Goal: Submit feedback/report problem

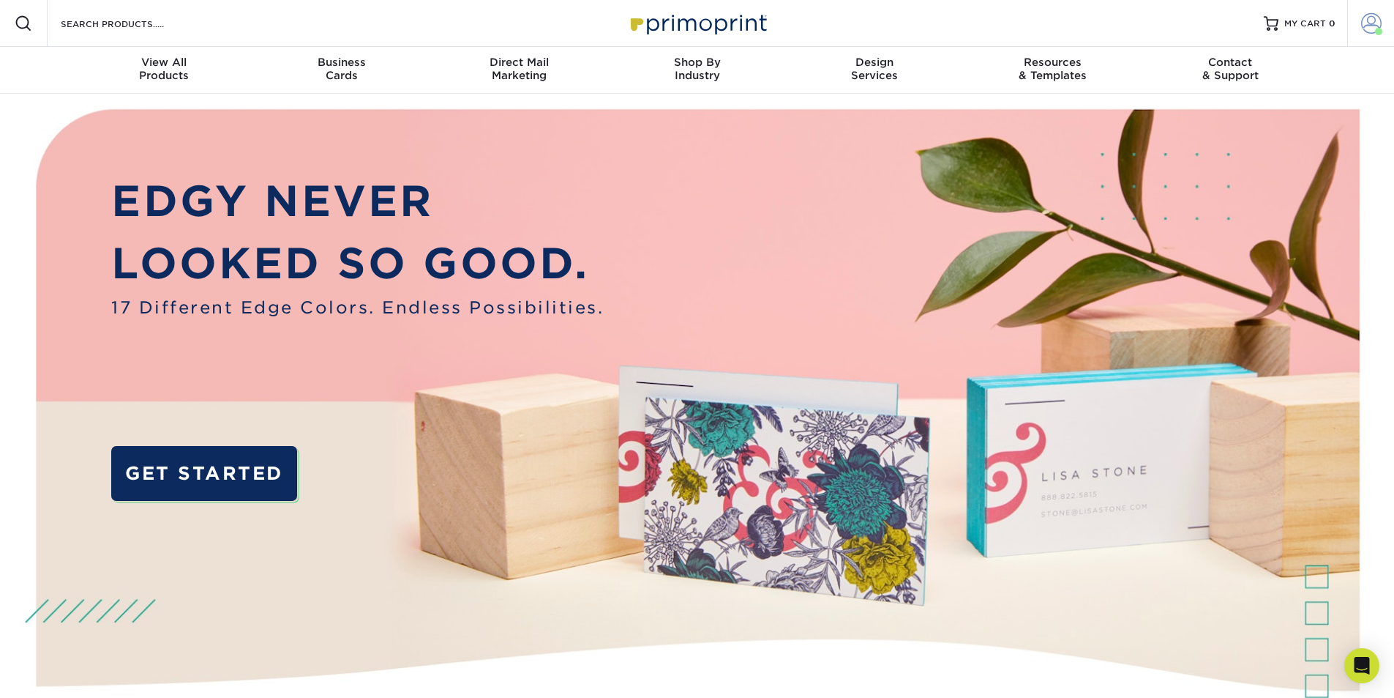
click at [1371, 29] on span at bounding box center [1371, 23] width 20 height 20
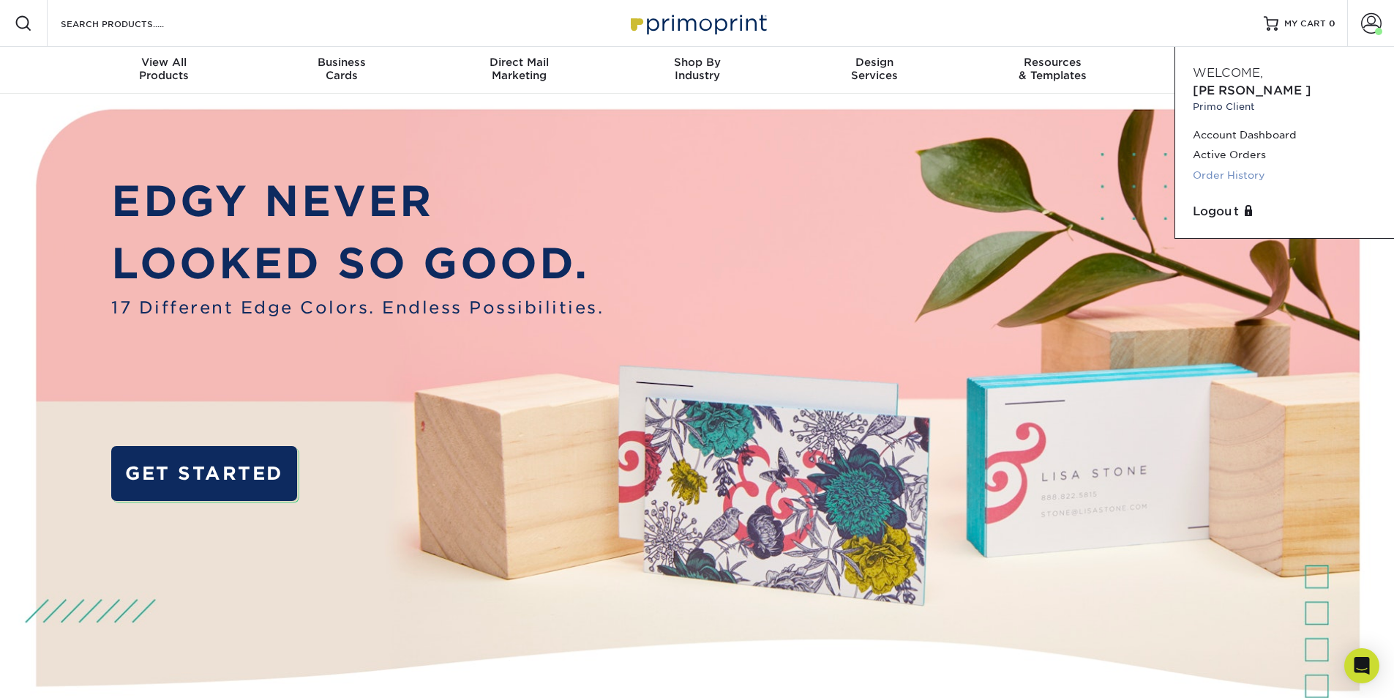
click at [1240, 165] on link "Order History" at bounding box center [1285, 175] width 184 height 20
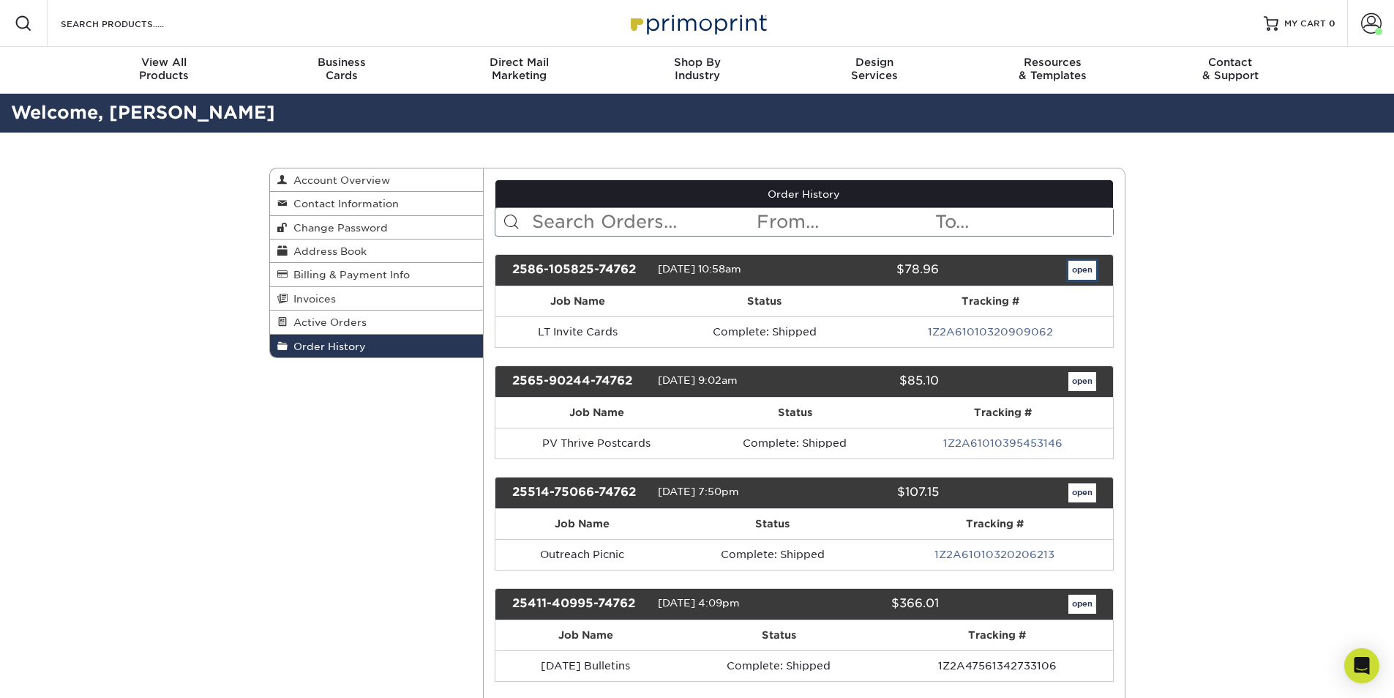
click at [1089, 271] on link "open" at bounding box center [1083, 270] width 28 height 19
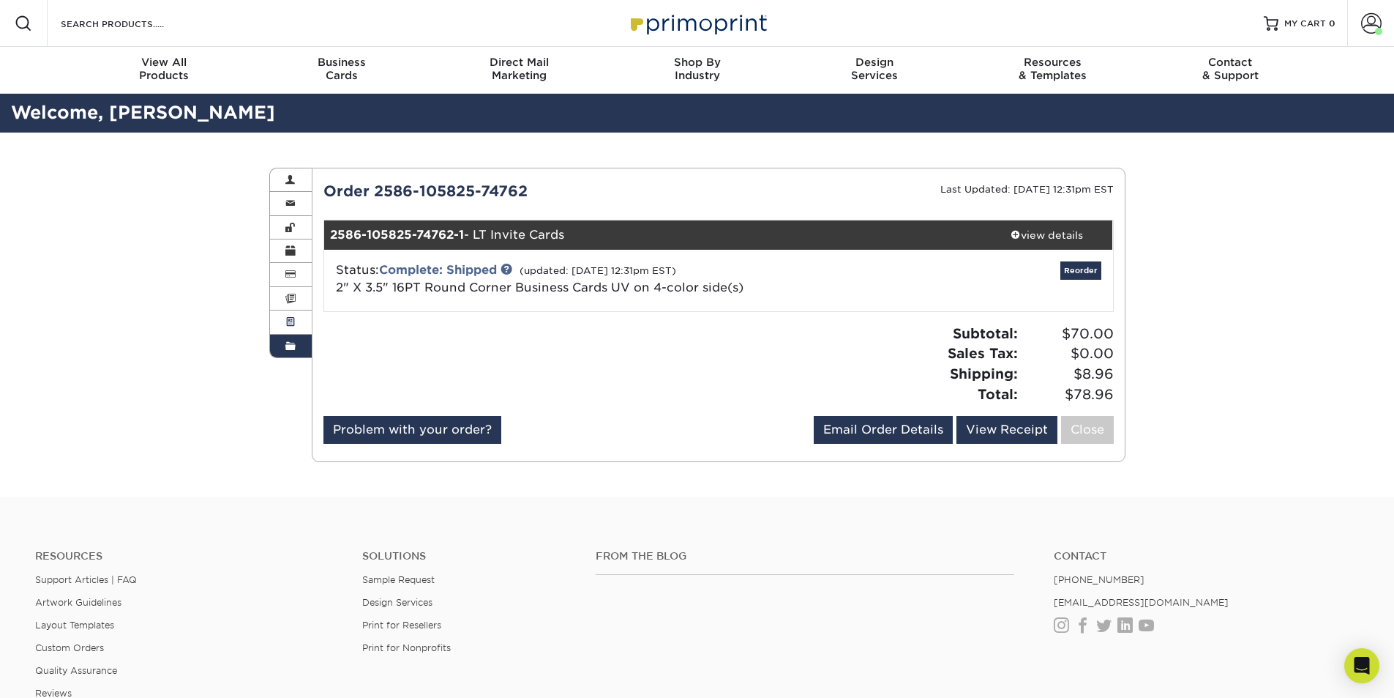
click at [287, 321] on span at bounding box center [290, 322] width 10 height 12
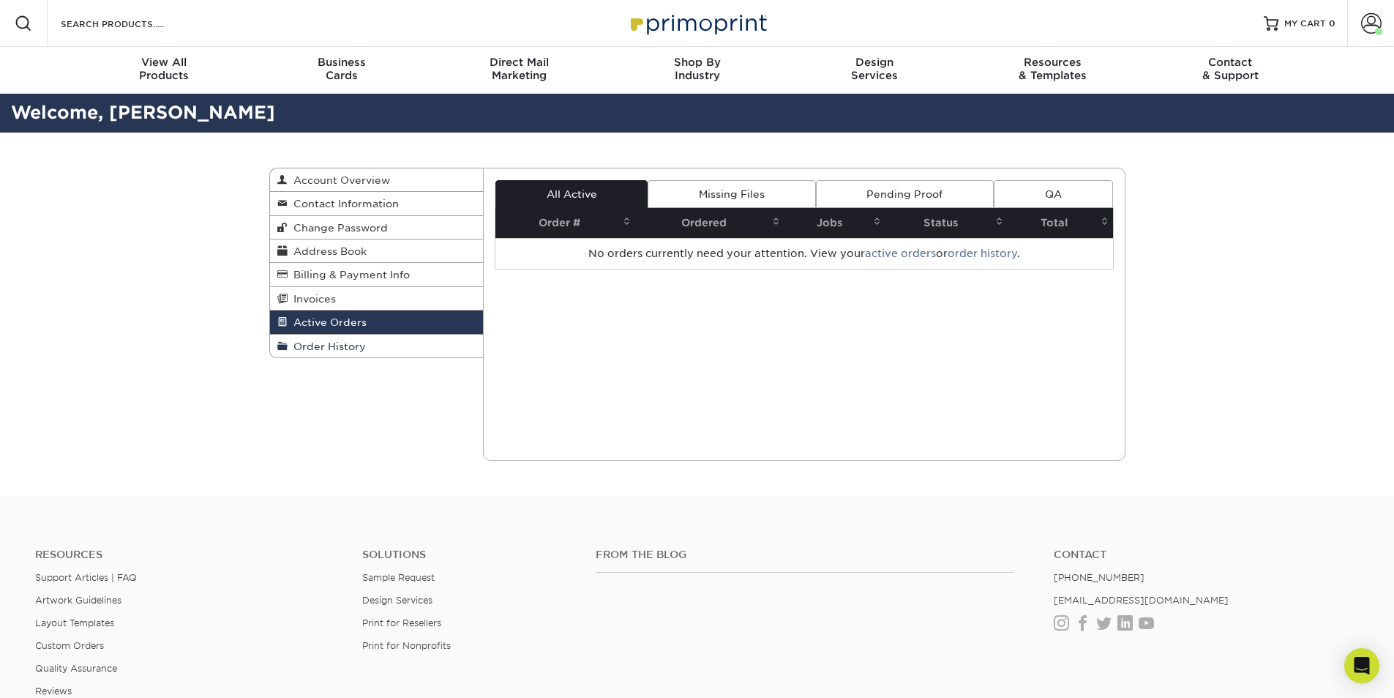
click at [301, 342] on span "Order History" at bounding box center [327, 346] width 78 height 12
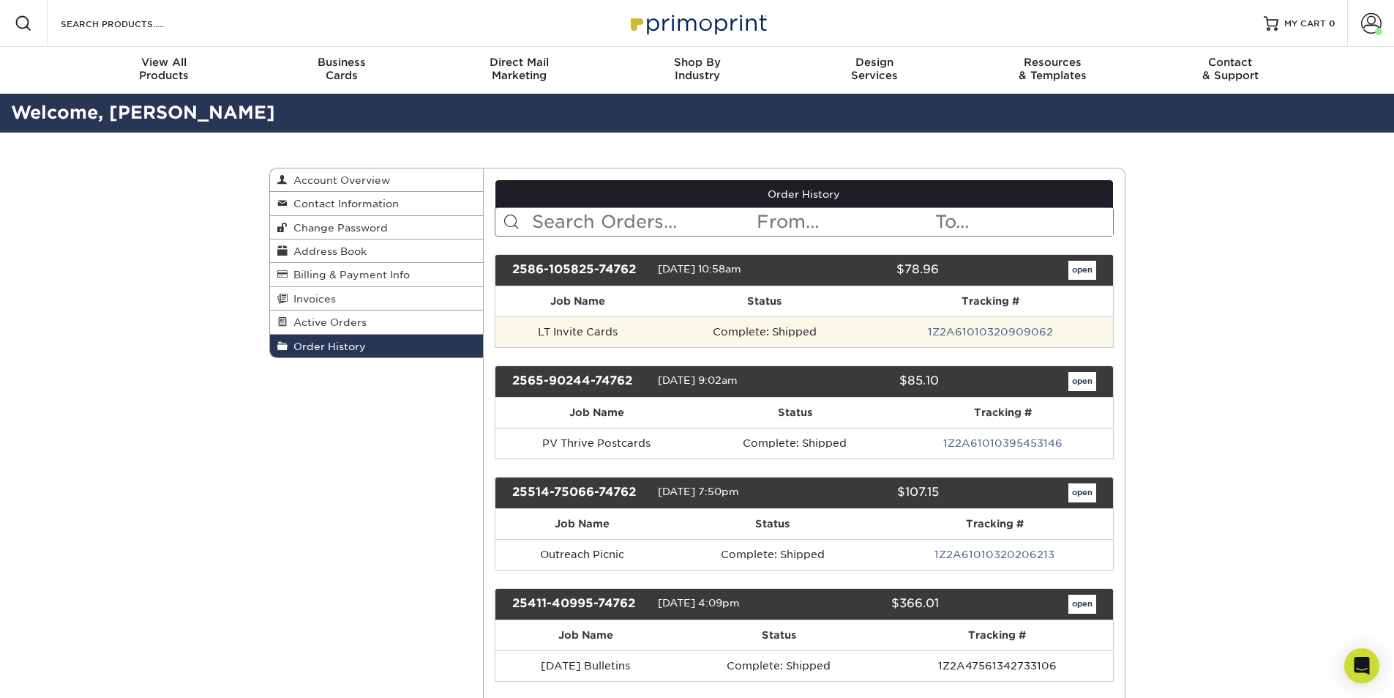
click at [542, 334] on td "LT Invite Cards" at bounding box center [578, 331] width 165 height 31
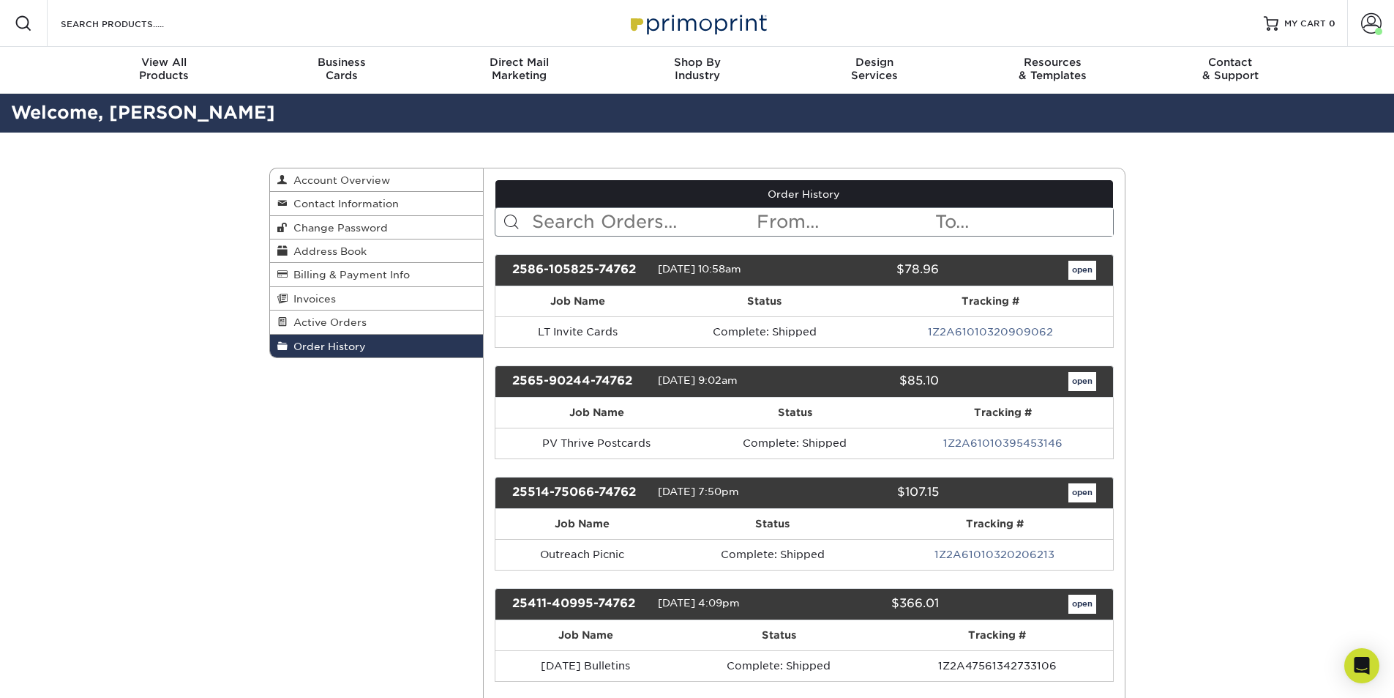
click at [567, 269] on div "2586-105825-74762" at bounding box center [579, 270] width 157 height 19
click at [1081, 272] on link "open" at bounding box center [1083, 270] width 28 height 19
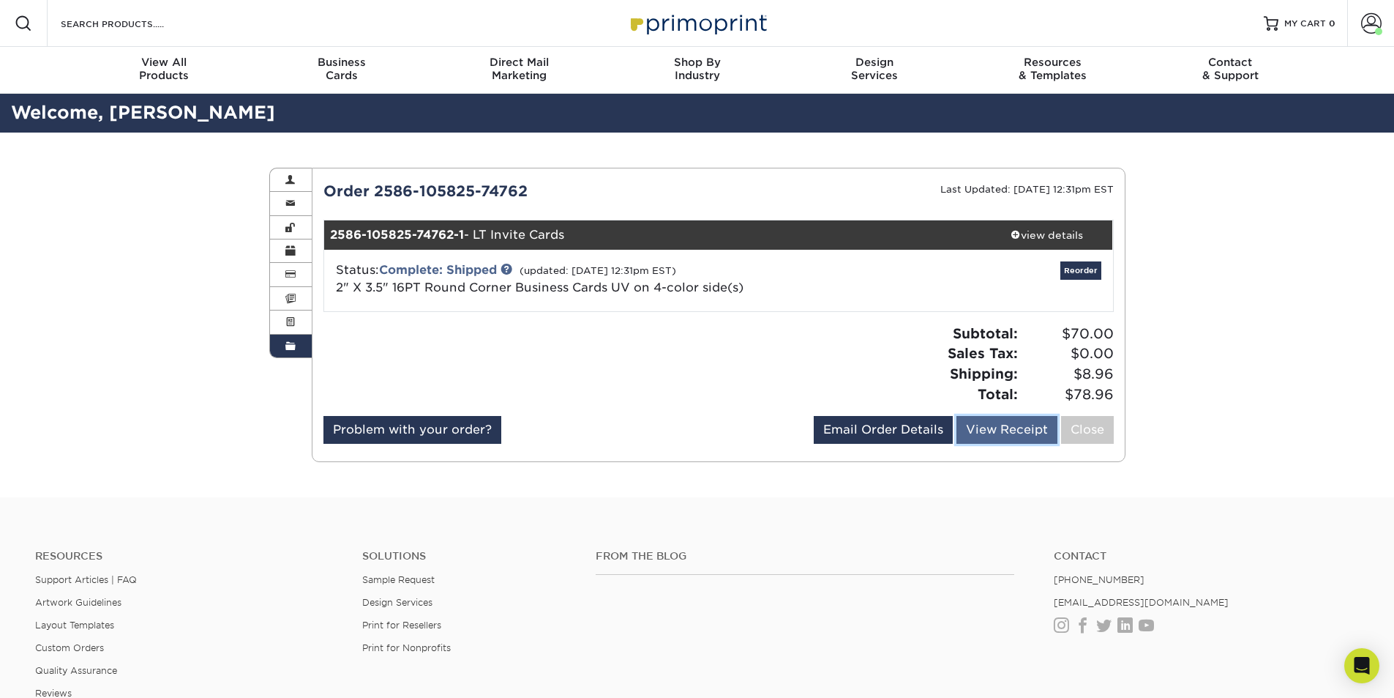
click at [985, 428] on link "View Receipt" at bounding box center [1007, 430] width 101 height 28
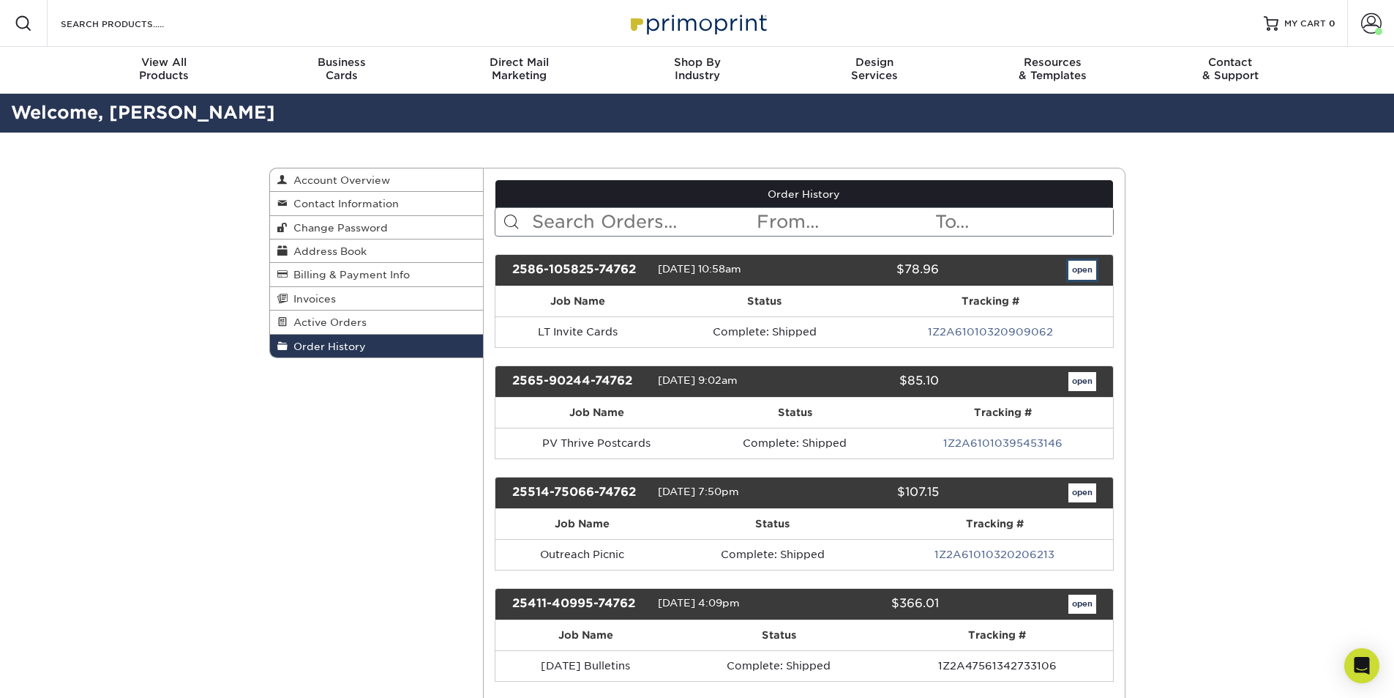
click at [1094, 274] on link "open" at bounding box center [1083, 270] width 28 height 19
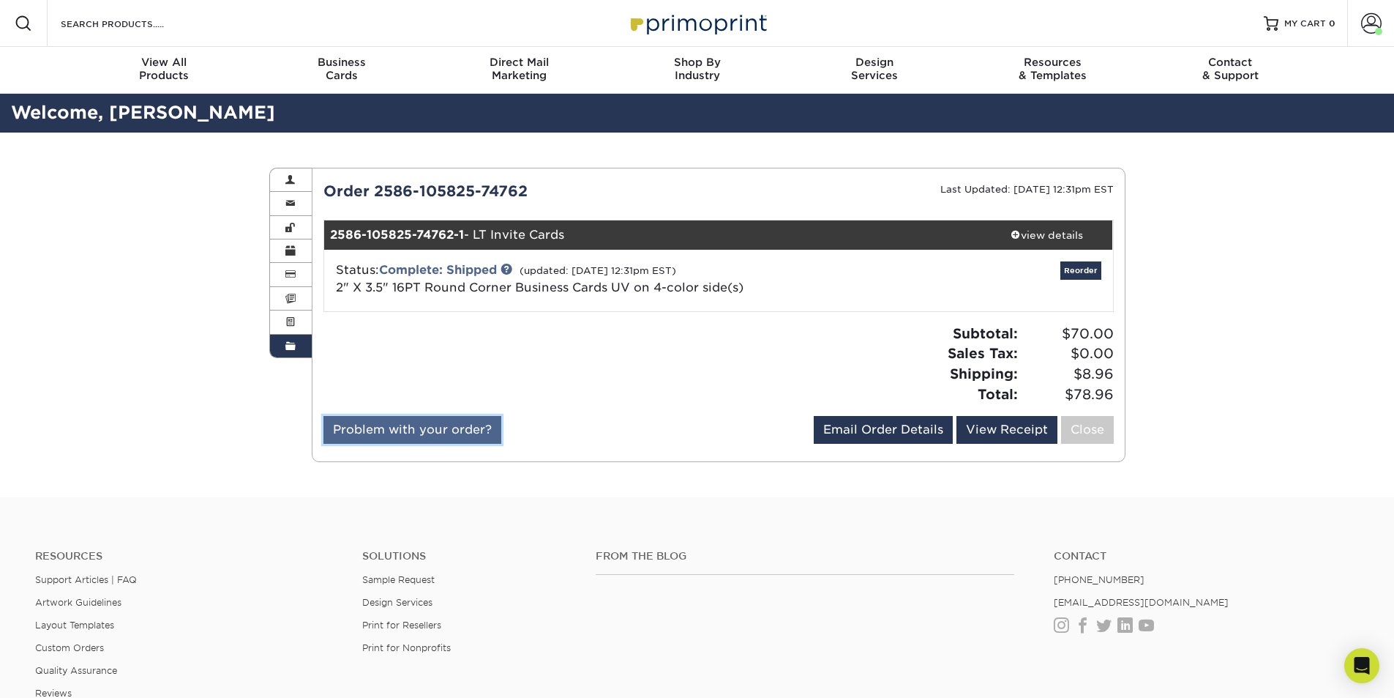
click at [438, 430] on link "Problem with your order?" at bounding box center [413, 430] width 178 height 28
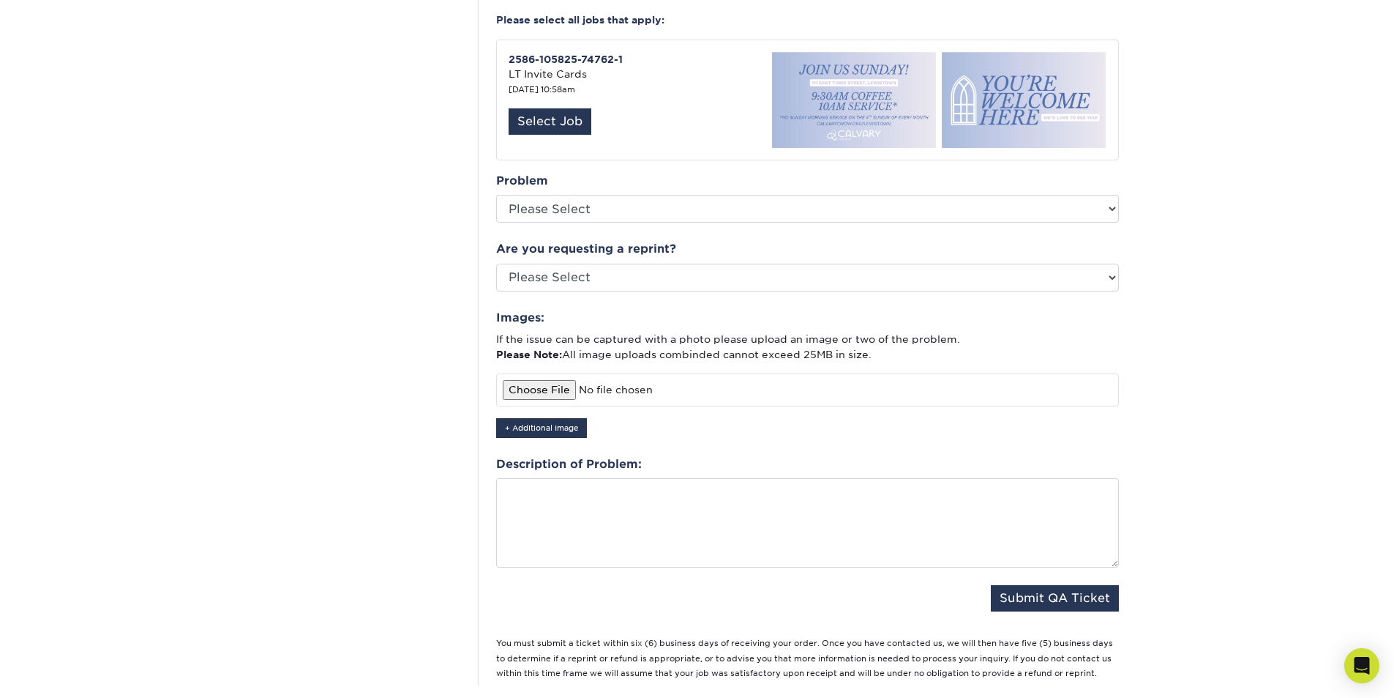
scroll to position [439, 0]
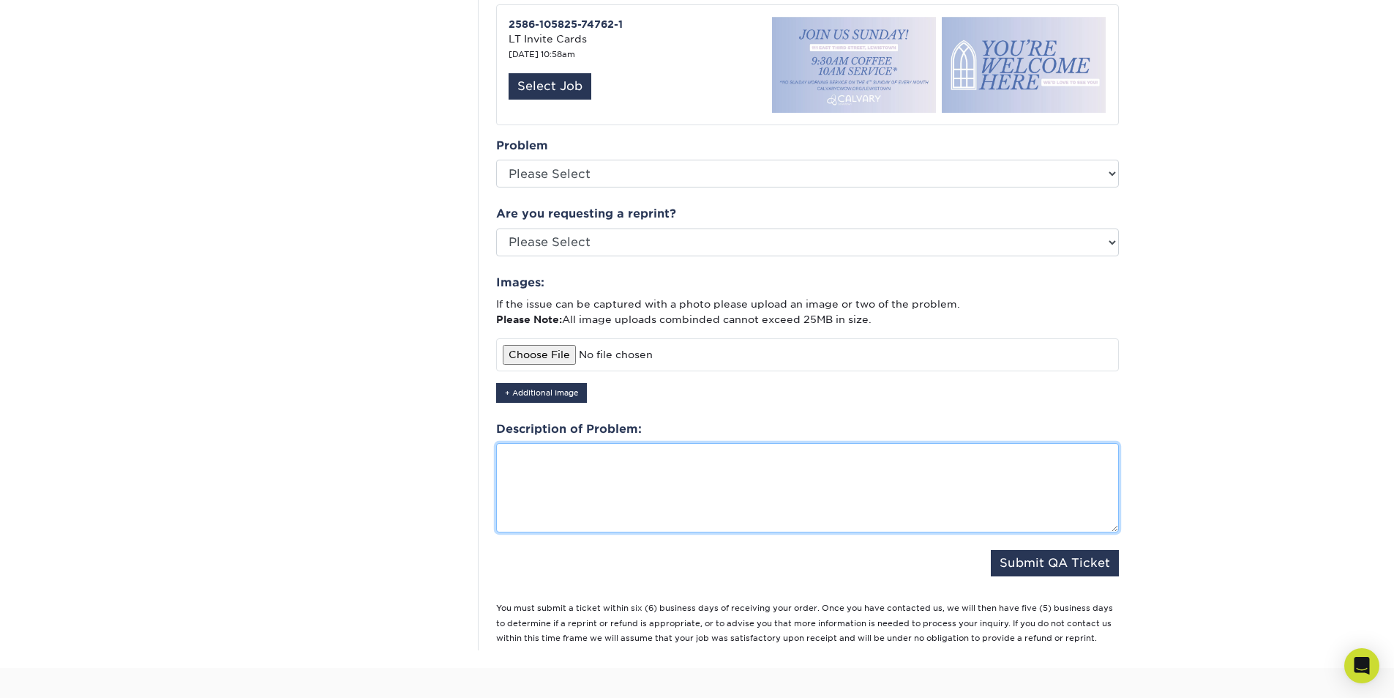
click at [583, 460] on textarea at bounding box center [807, 487] width 623 height 89
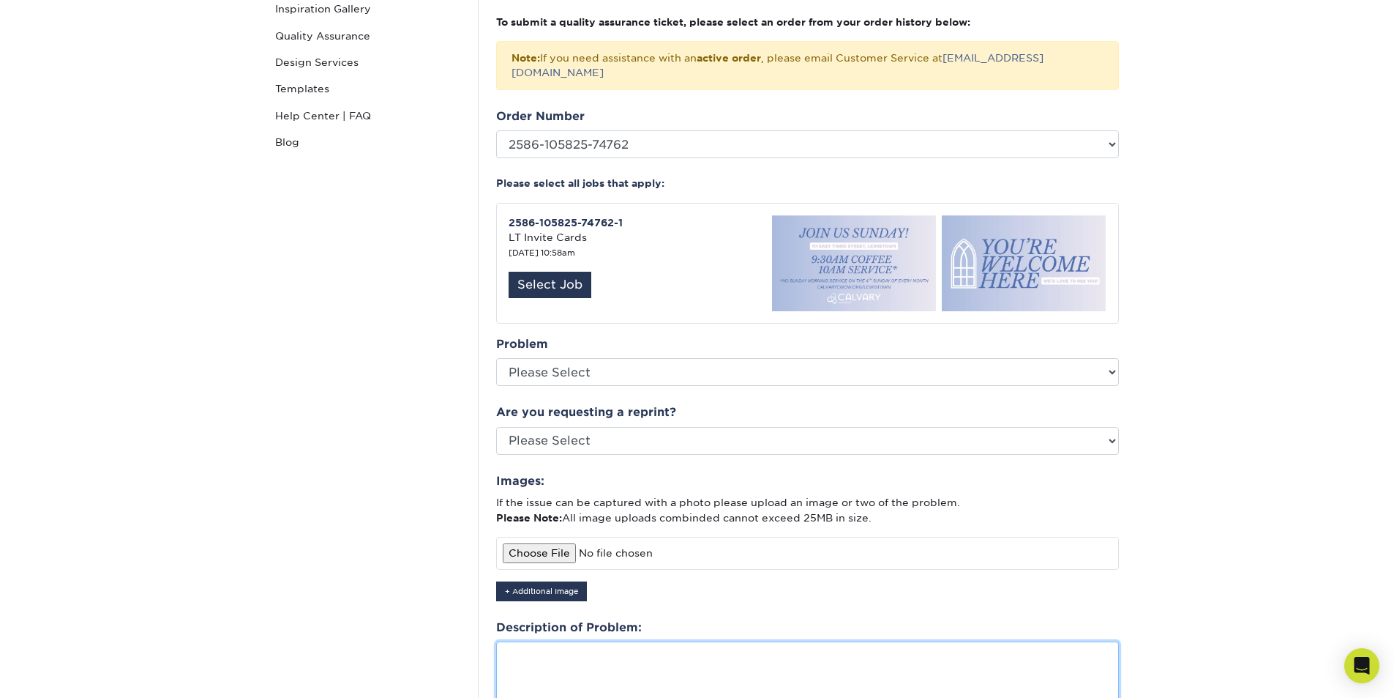
scroll to position [220, 0]
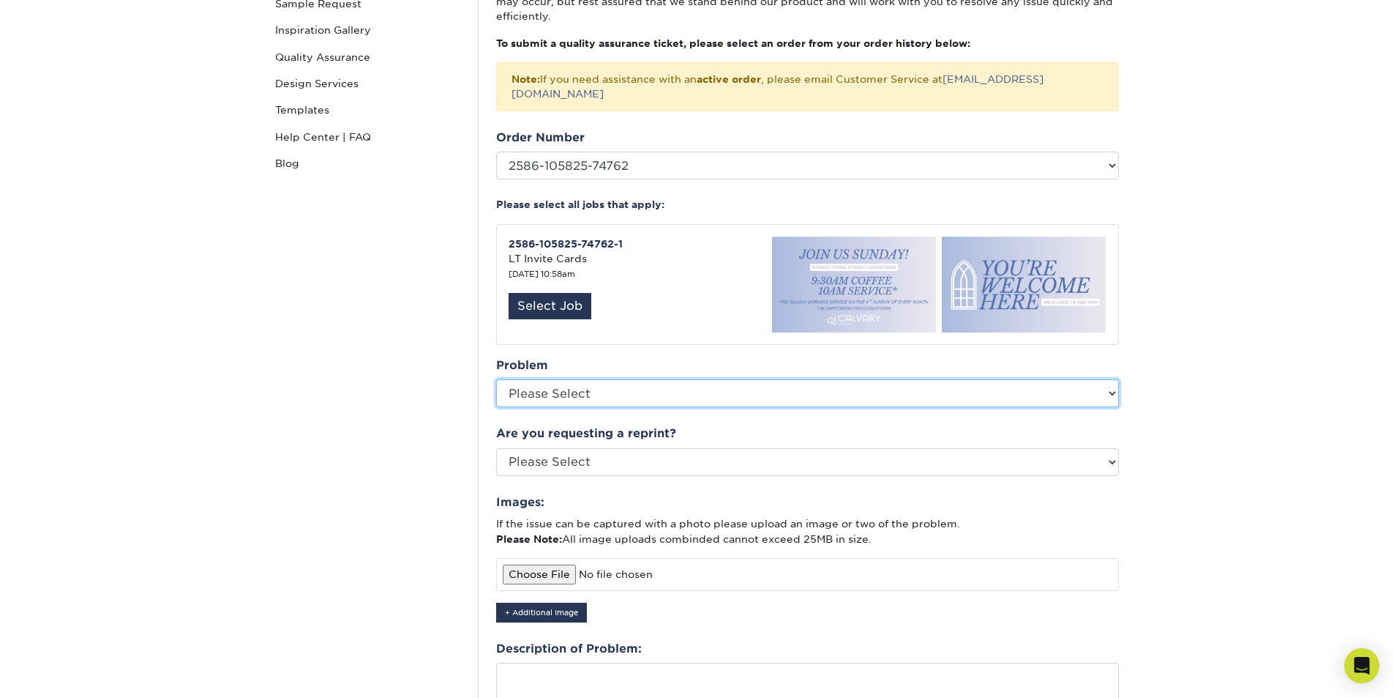
click at [666, 379] on select "Please Select Coating Missing Images Bindery Color Cutting Missing Hardware Shi…" at bounding box center [807, 393] width 623 height 28
select select "Other: Please Describe"
click at [496, 379] on select "Please Select Coating Missing Images Bindery Color Cutting Missing Hardware Shi…" at bounding box center [807, 393] width 623 height 28
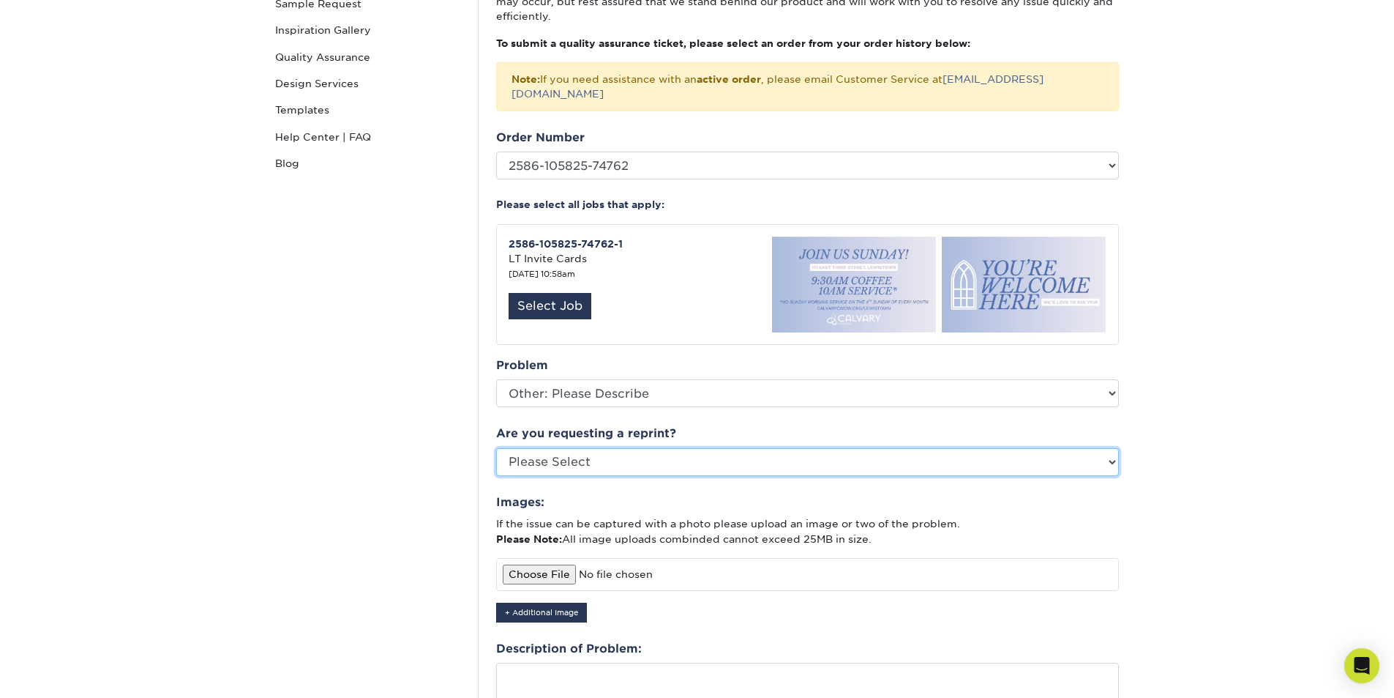
click at [594, 448] on select "Please Select Yes No Other" at bounding box center [807, 462] width 623 height 28
select select "yes"
click at [496, 448] on select "Please Select Yes No Other" at bounding box center [807, 462] width 623 height 28
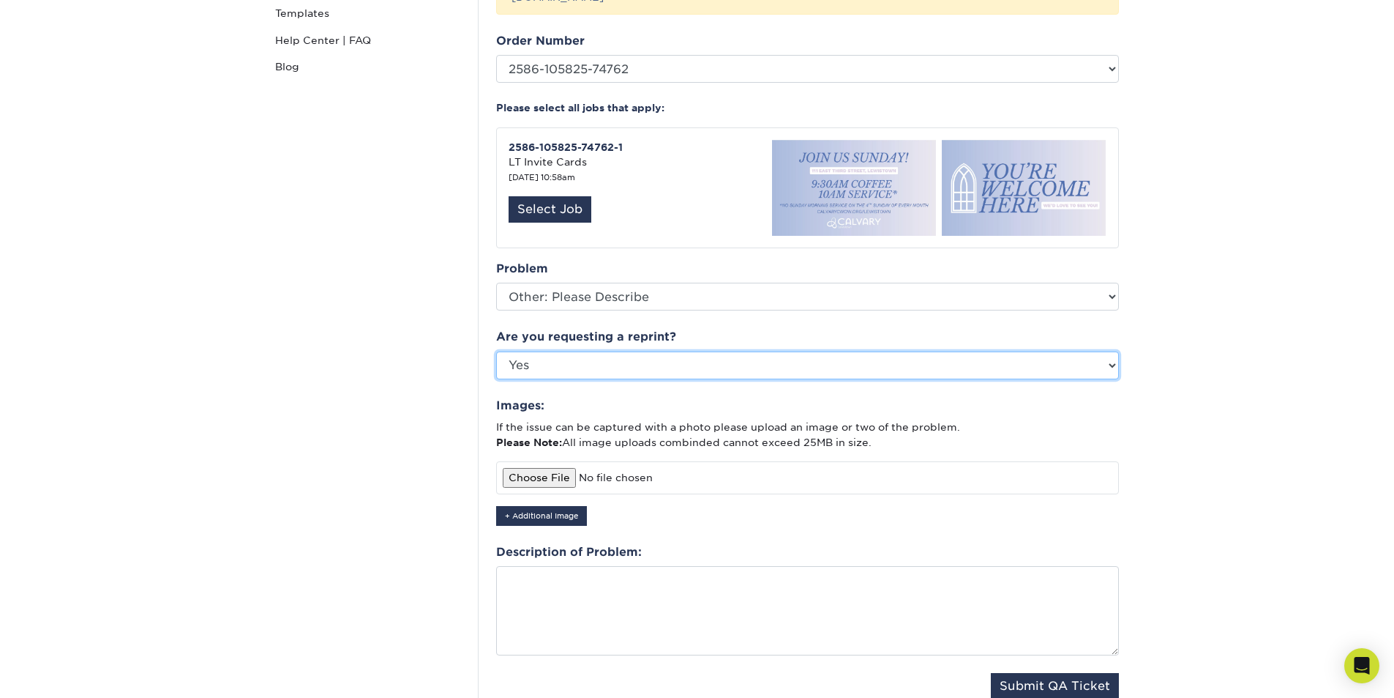
scroll to position [366, 0]
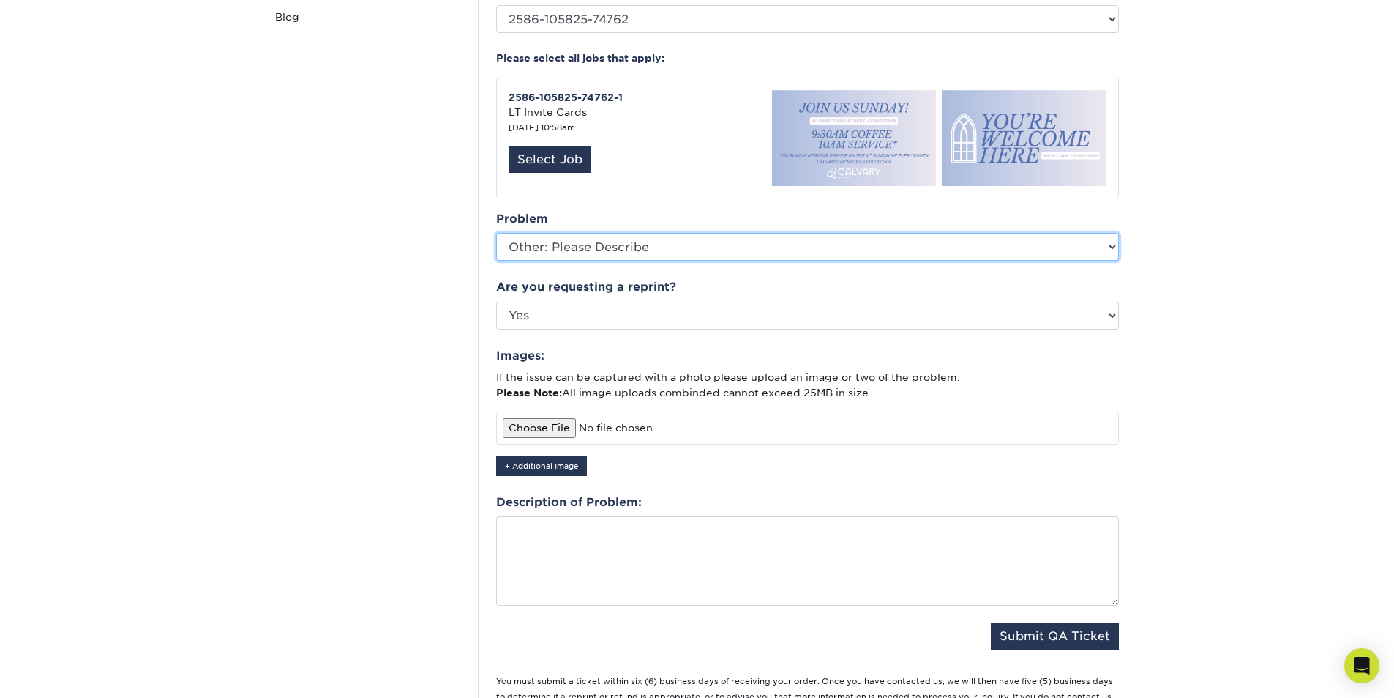
click at [618, 233] on select "Please Select Coating Missing Images Bindery Color Cutting Missing Hardware Shi…" at bounding box center [807, 247] width 623 height 28
select select "Cutting"
click at [496, 233] on select "Please Select Coating Missing Images Bindery Color Cutting Missing Hardware Shi…" at bounding box center [807, 247] width 623 height 28
click at [539, 412] on input "file" at bounding box center [807, 427] width 623 height 32
type input "C:\fakepath\IMG_2249.jpg"
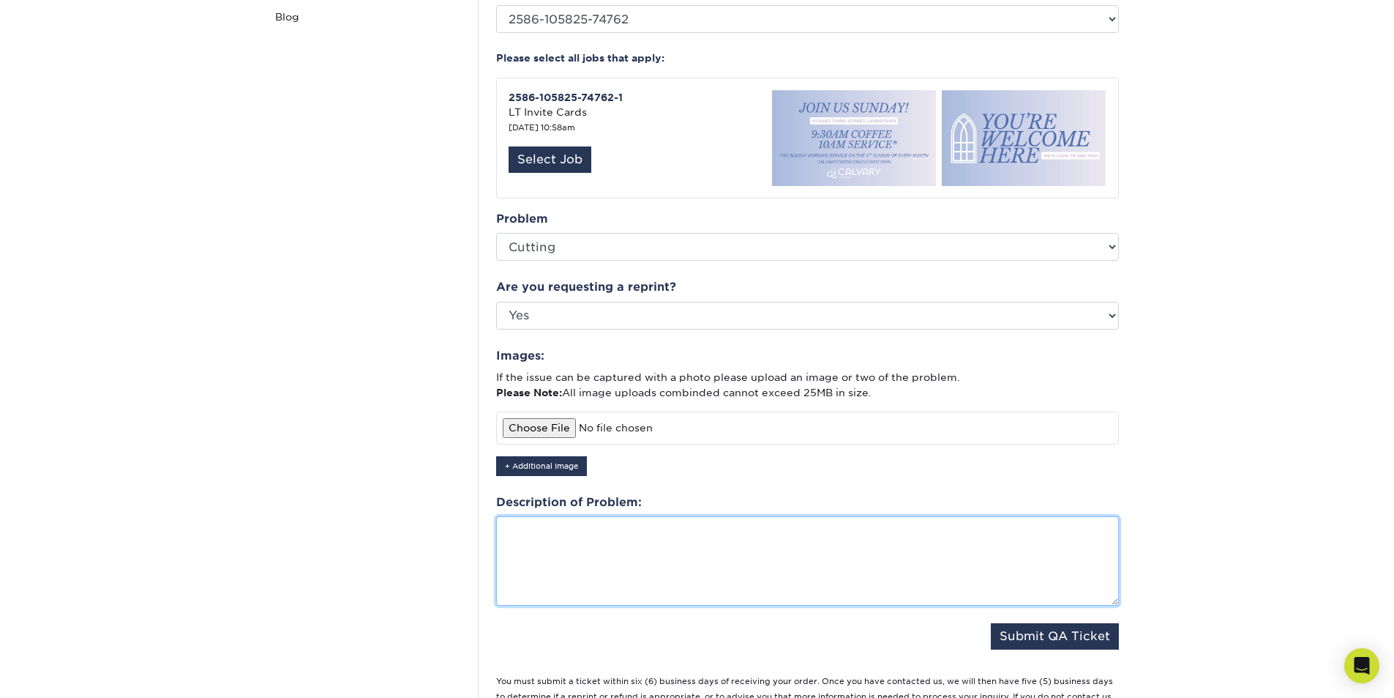
click at [573, 554] on textarea at bounding box center [807, 560] width 623 height 89
type textarea "It is cut crooked resulting the font to be angled on the card."
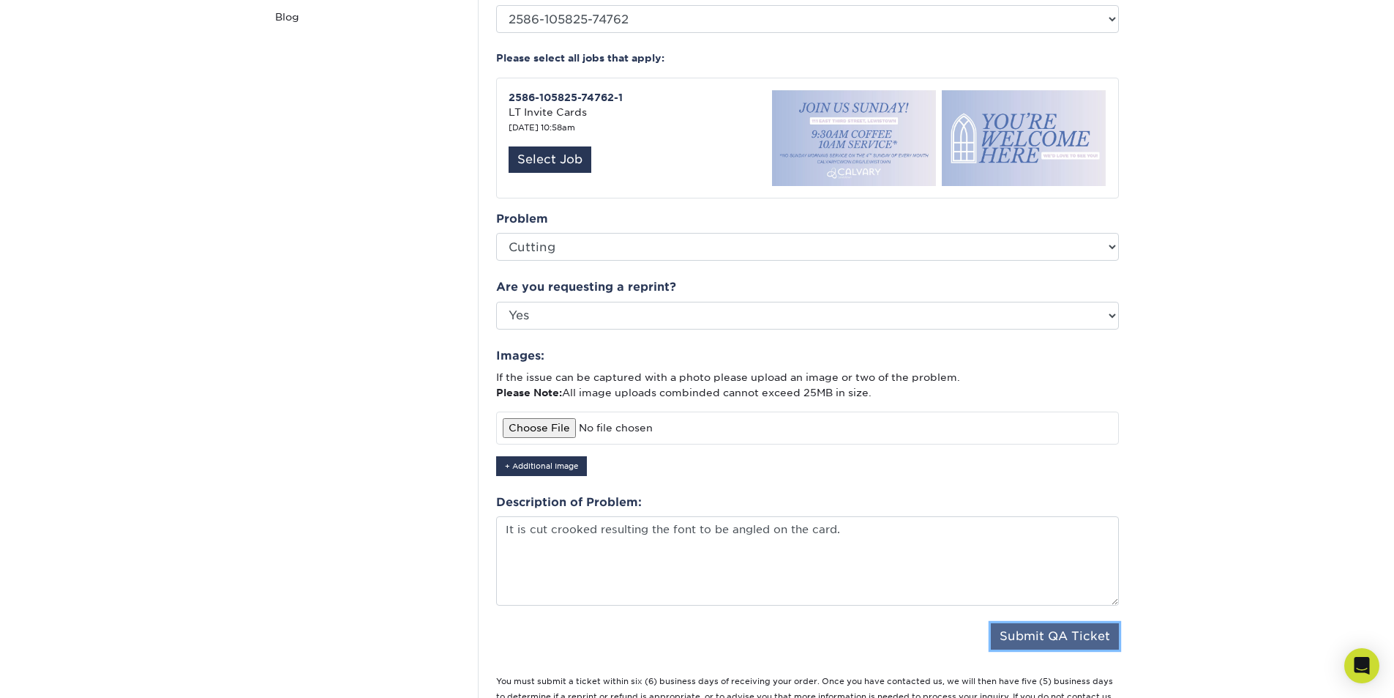
click at [1102, 623] on button "Submit QA Ticket" at bounding box center [1055, 636] width 128 height 26
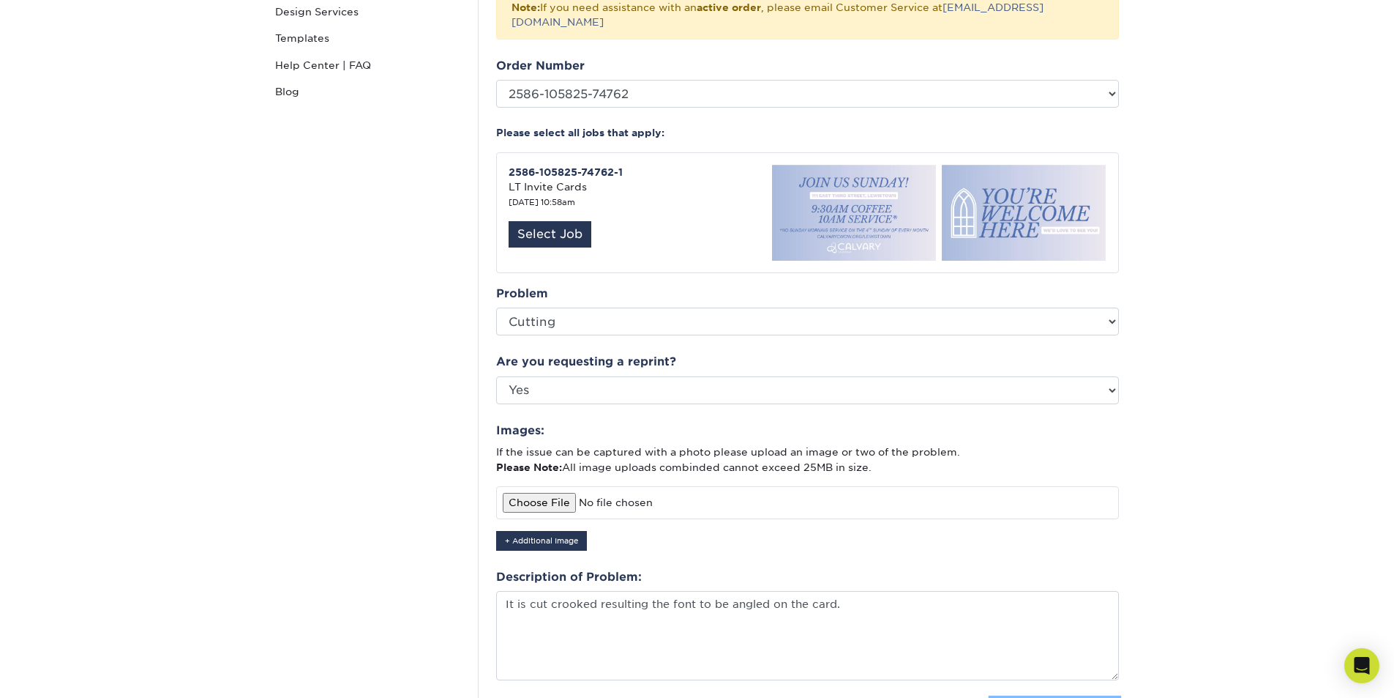
scroll to position [293, 0]
click at [1027, 696] on button "Submit QA Ticket" at bounding box center [1055, 709] width 128 height 26
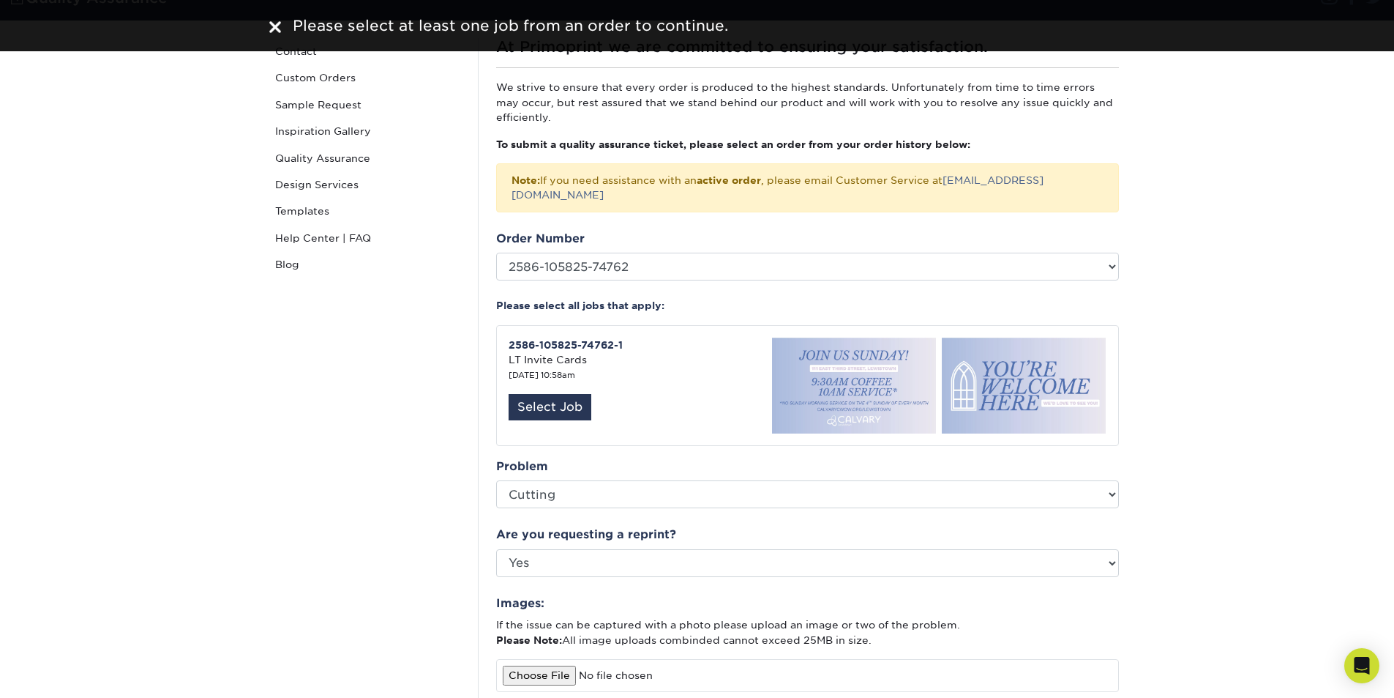
scroll to position [73, 0]
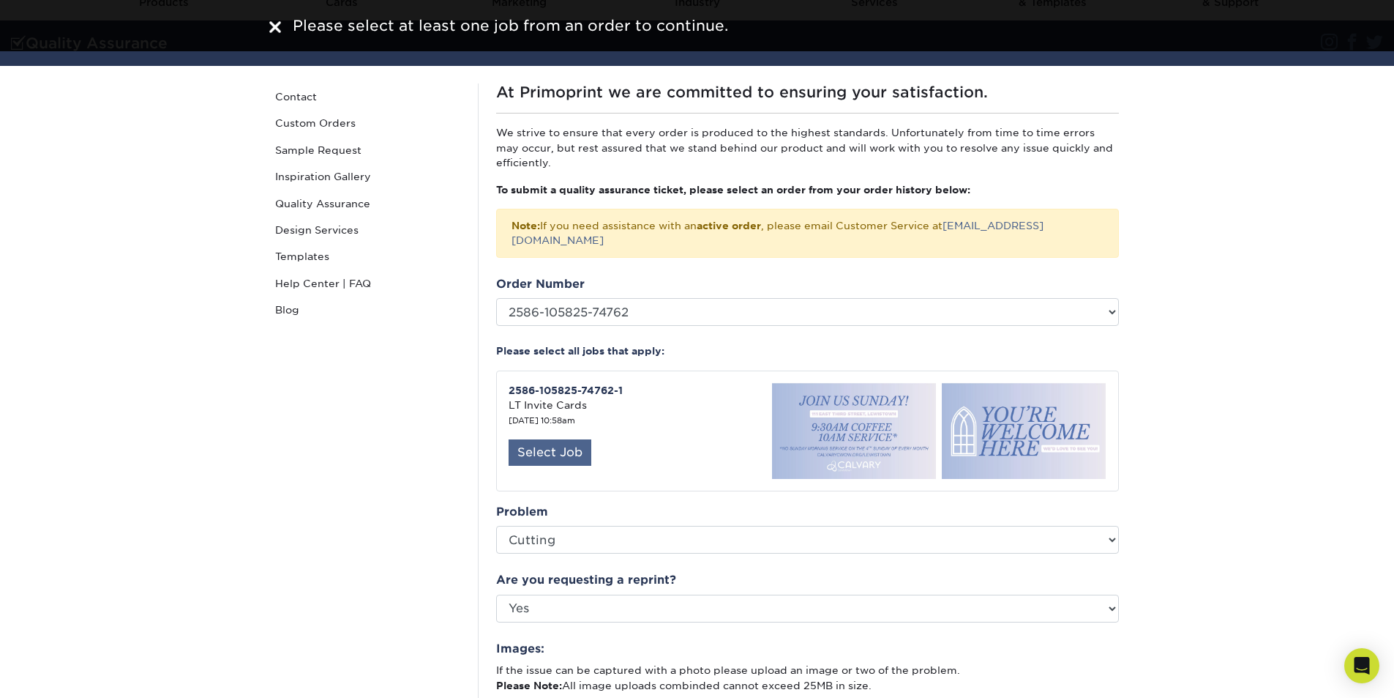
click at [550, 444] on div "Select Job" at bounding box center [550, 452] width 83 height 26
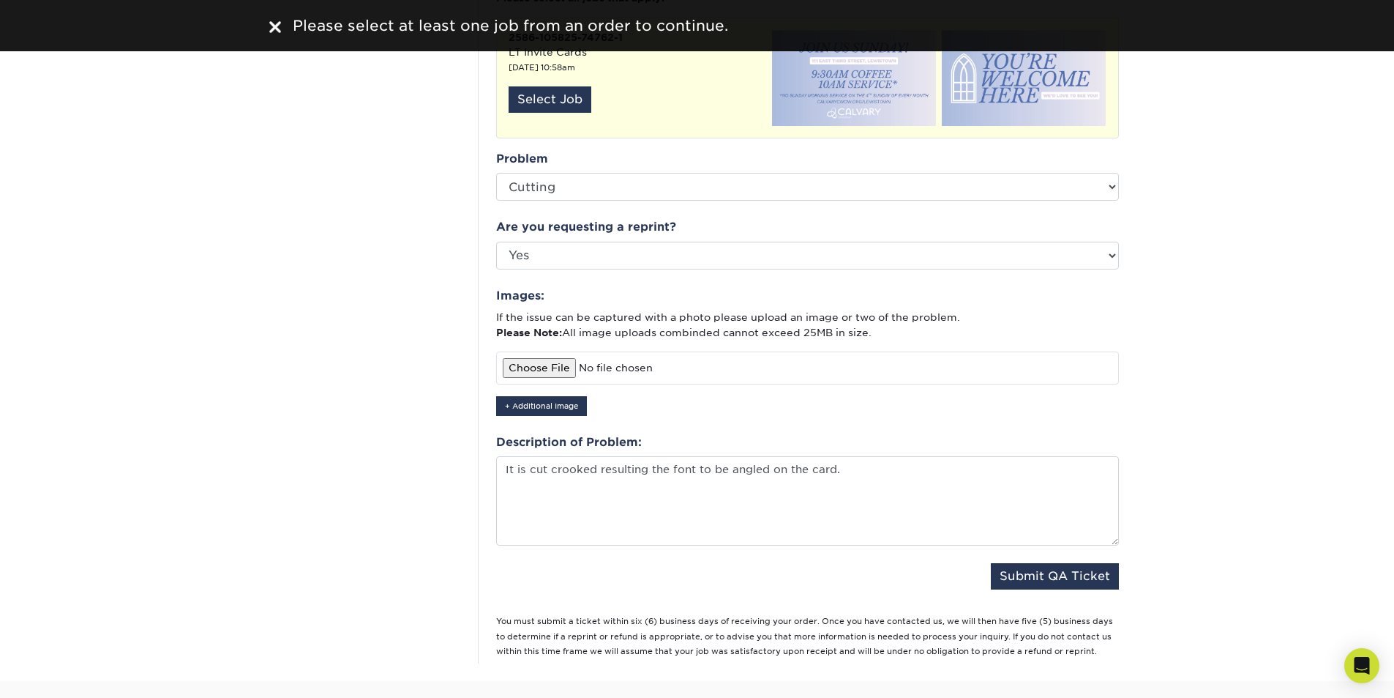
scroll to position [439, 0]
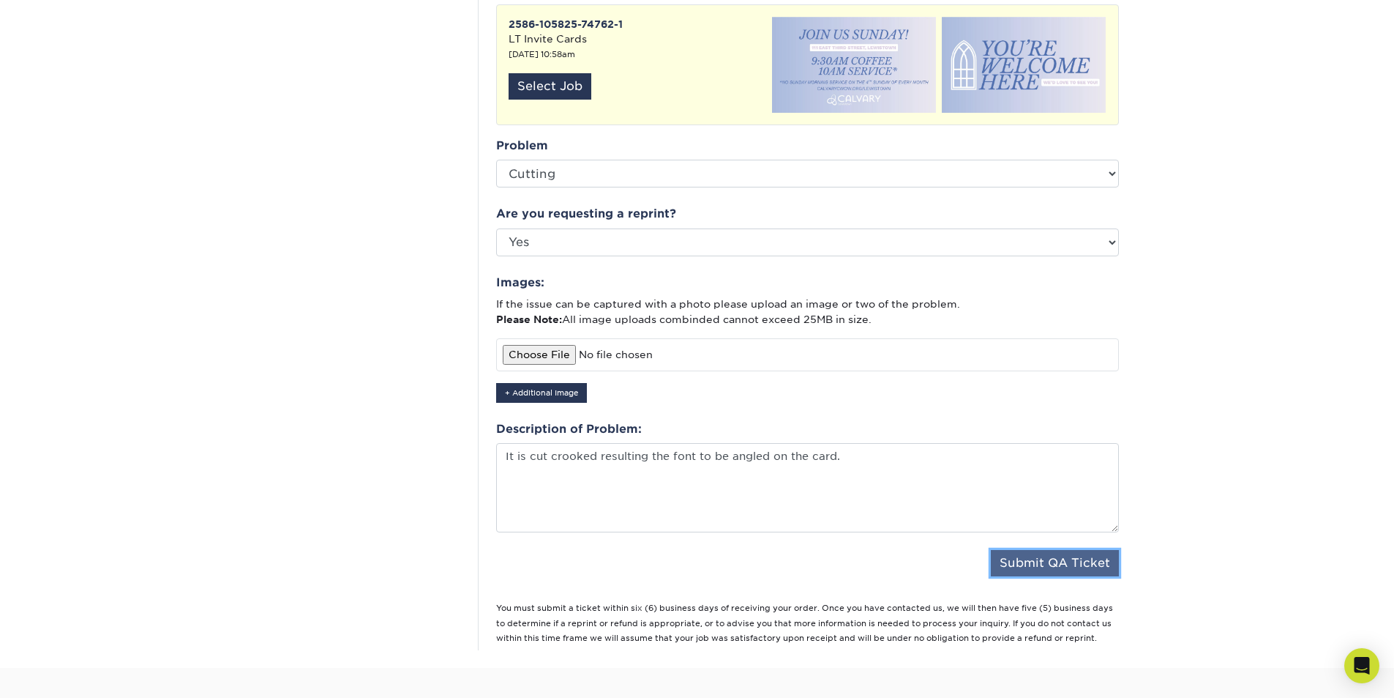
click at [1010, 553] on button "Submit QA Ticket" at bounding box center [1055, 563] width 128 height 26
